Goal: Register for event/course

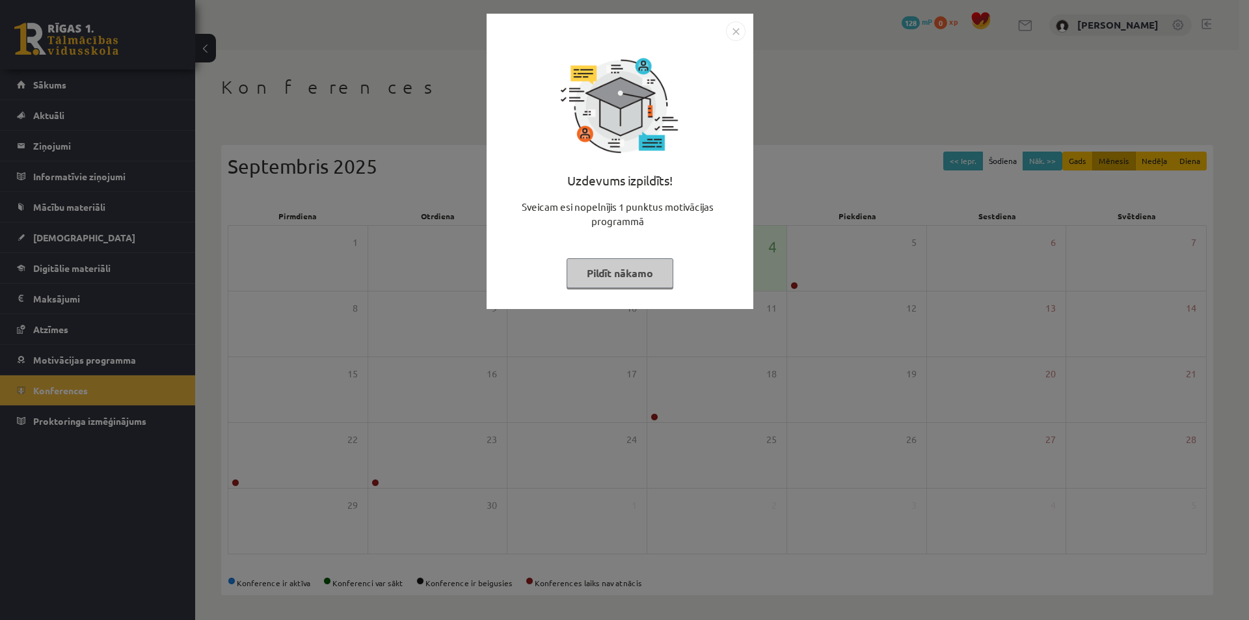
click at [741, 32] on img "Close" at bounding box center [736, 31] width 20 height 20
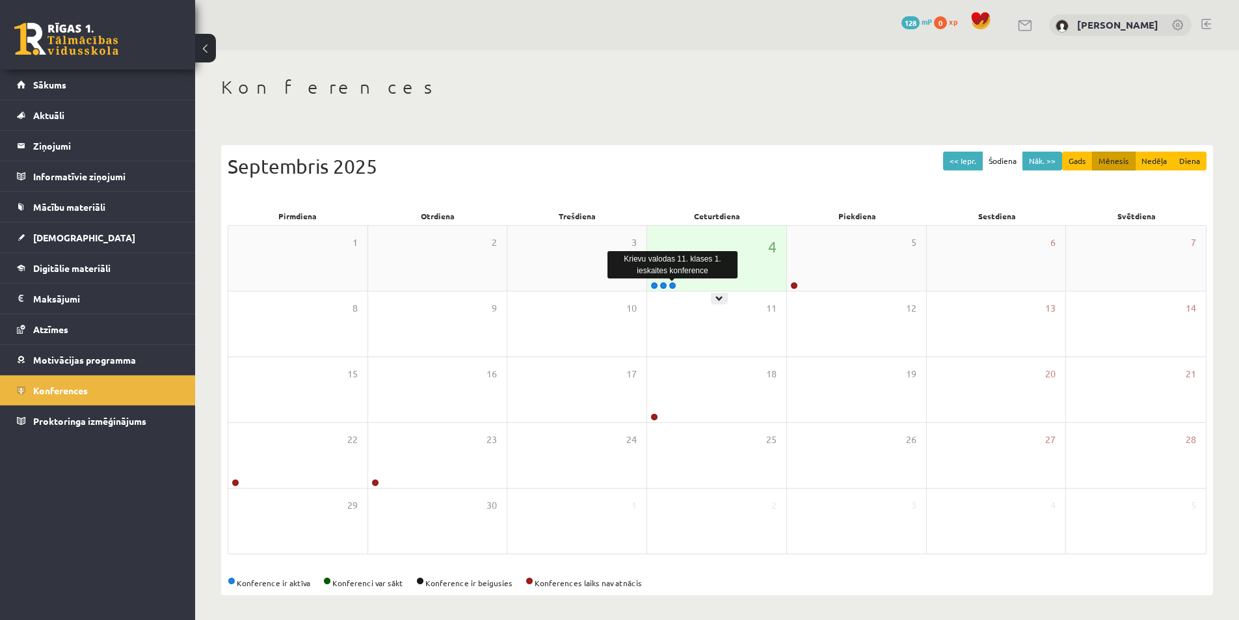
click at [676, 286] on link at bounding box center [673, 286] width 8 height 8
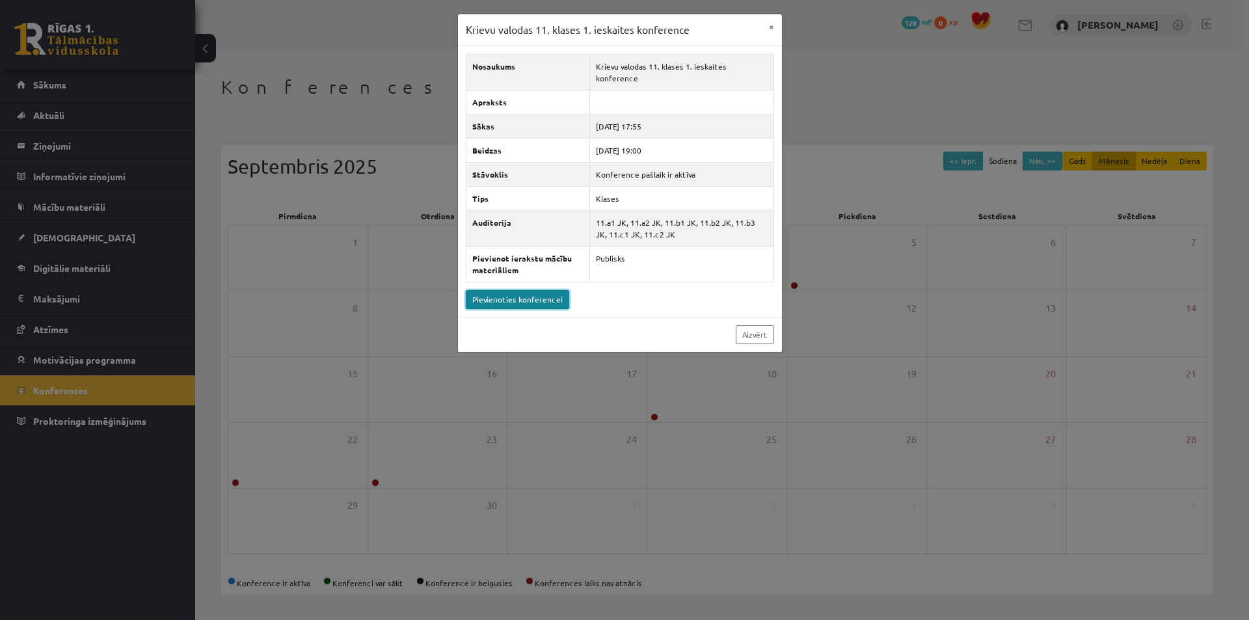
click at [533, 290] on link "Pievienoties konferencei" at bounding box center [517, 299] width 103 height 19
click at [774, 31] on button "×" at bounding box center [771, 26] width 21 height 25
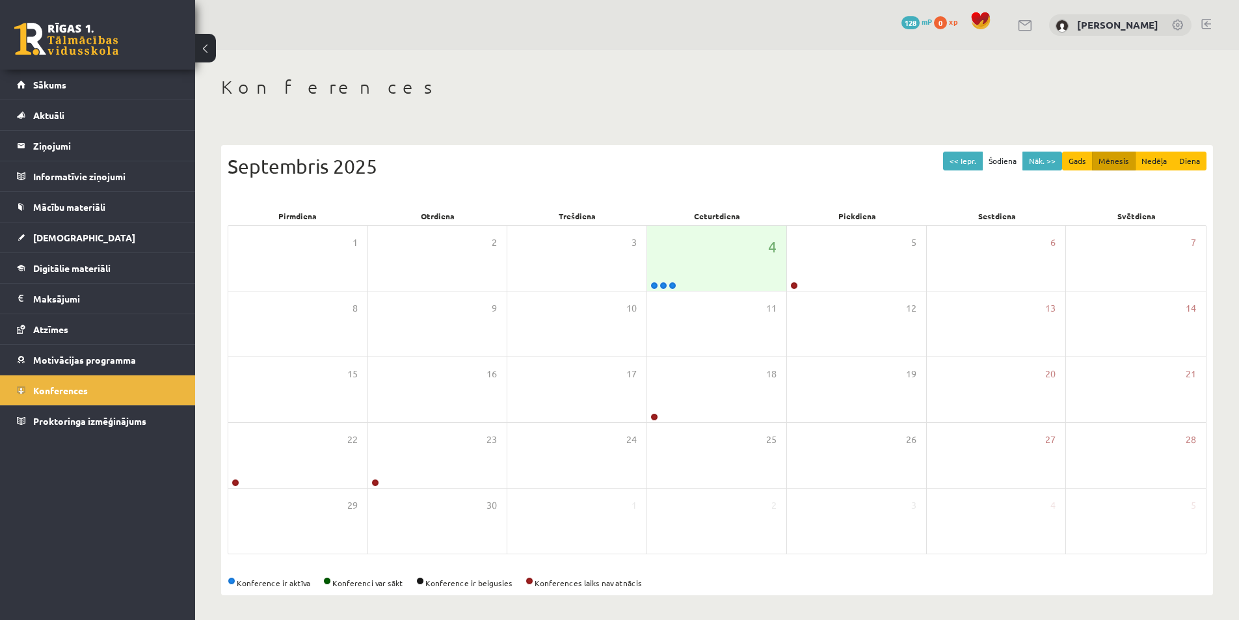
scroll to position [2, 0]
click at [81, 265] on span "Digitālie materiāli" at bounding box center [71, 268] width 77 height 12
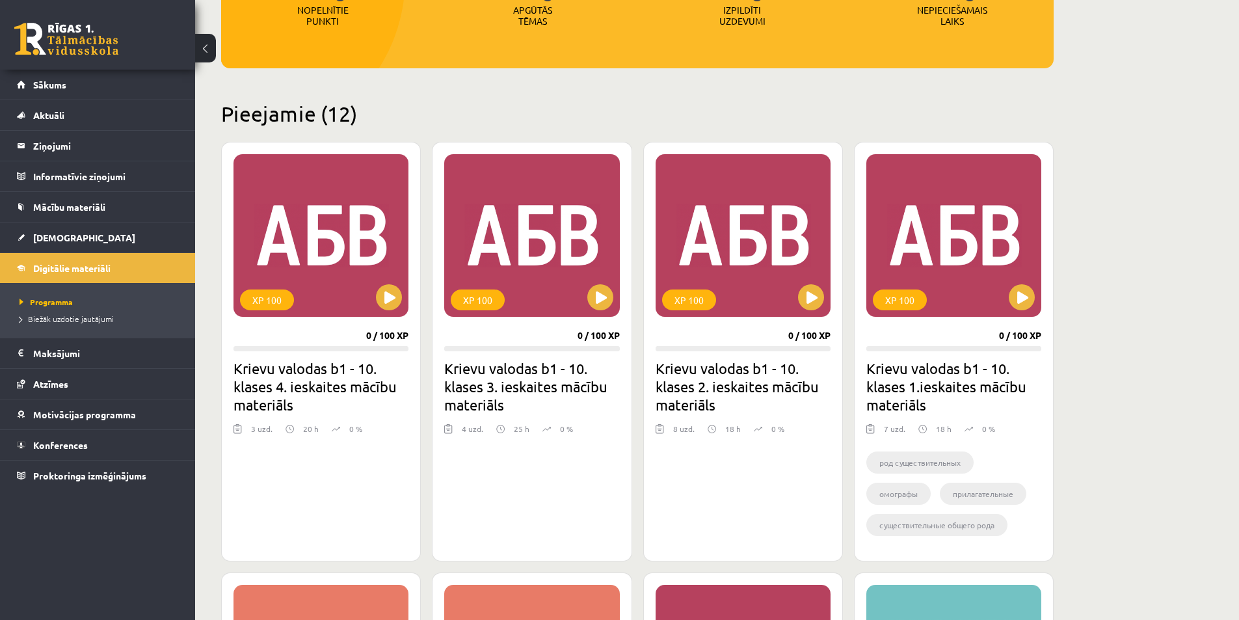
scroll to position [221, 0]
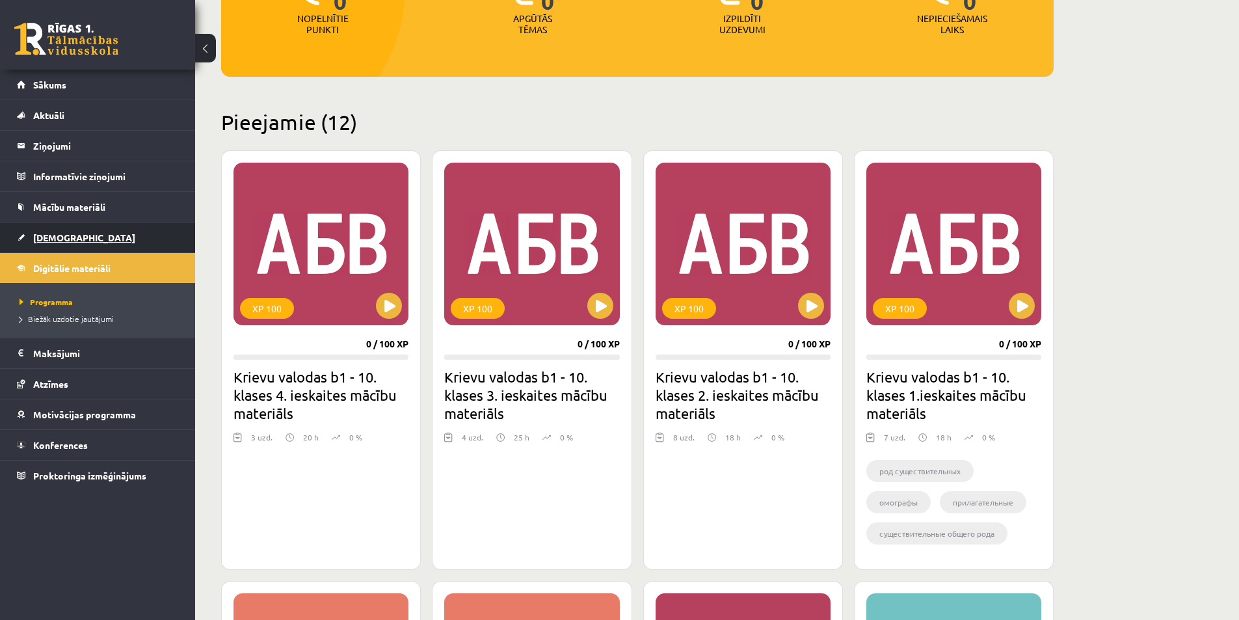
click at [59, 234] on span "[DEMOGRAPHIC_DATA]" at bounding box center [84, 238] width 102 height 12
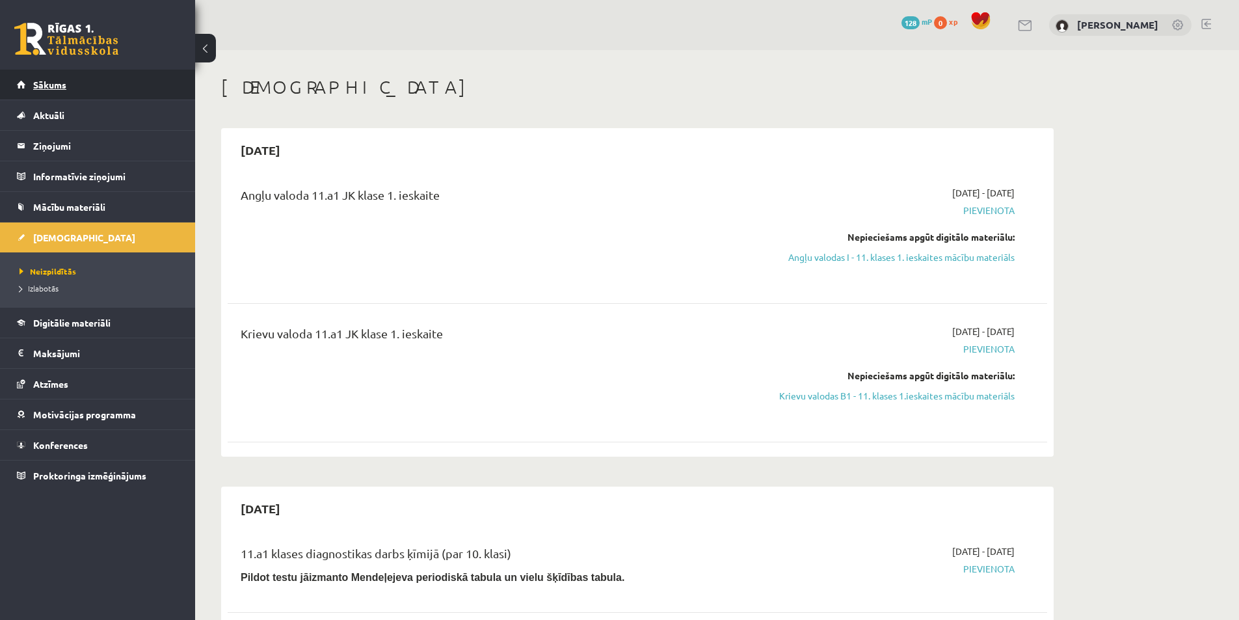
click at [31, 85] on link "Sākums" at bounding box center [98, 85] width 162 height 30
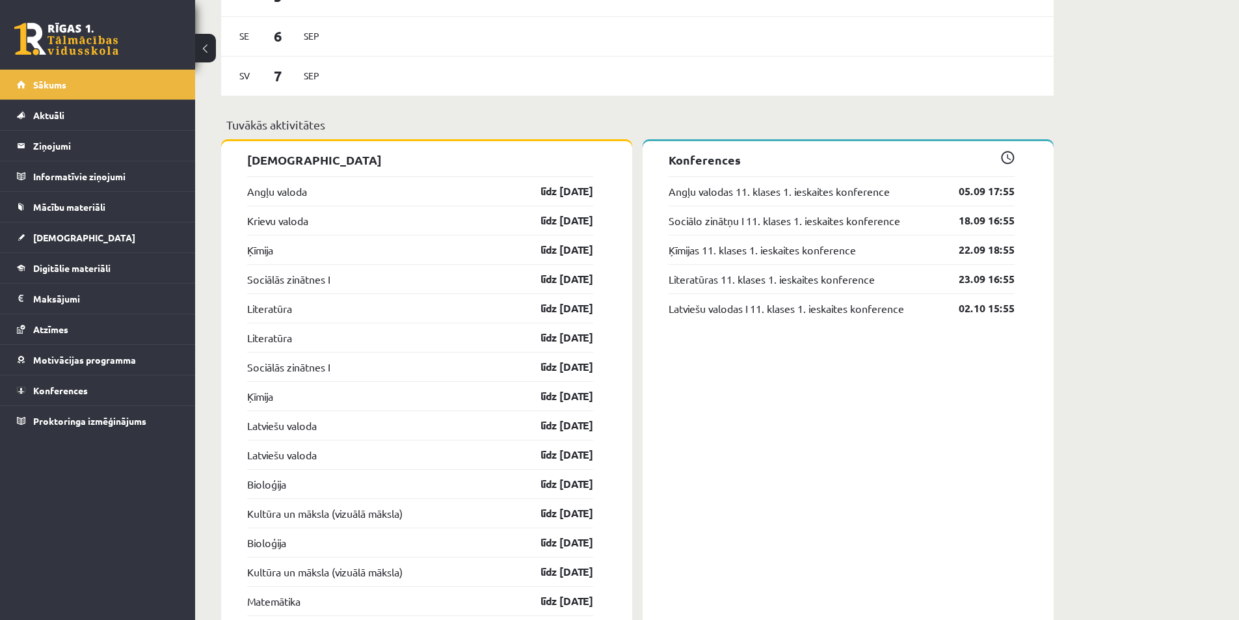
scroll to position [1171, 0]
